Goal: Share content: Share content

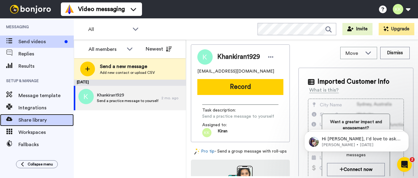
click at [36, 117] on span "Share library" at bounding box center [45, 120] width 55 height 7
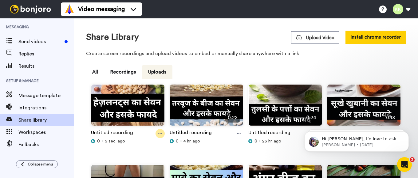
click at [161, 135] on icon at bounding box center [160, 134] width 4 height 4
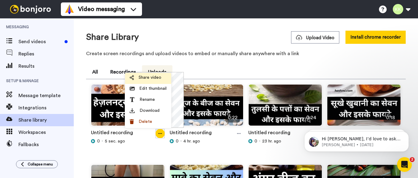
click at [151, 78] on span "Share video" at bounding box center [150, 78] width 23 height 6
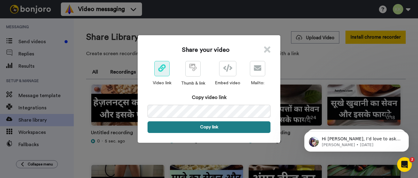
drag, startPoint x: 208, startPoint y: 126, endPoint x: 209, endPoint y: 134, distance: 8.3
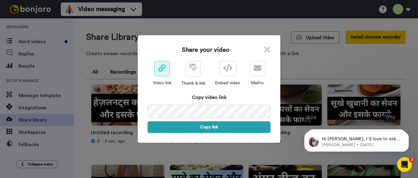
click at [208, 126] on button "Copy link" at bounding box center [208, 128] width 123 height 12
